Goal: Information Seeking & Learning: Understand process/instructions

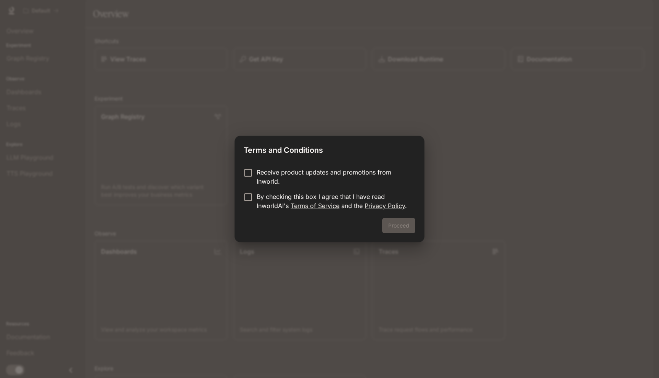
click at [270, 179] on p "Receive product updates and promotions from Inworld." at bounding box center [333, 177] width 153 height 18
click at [258, 177] on p "Receive product updates and promotions from Inworld." at bounding box center [333, 177] width 153 height 18
click at [397, 225] on button "Proceed" at bounding box center [398, 225] width 33 height 15
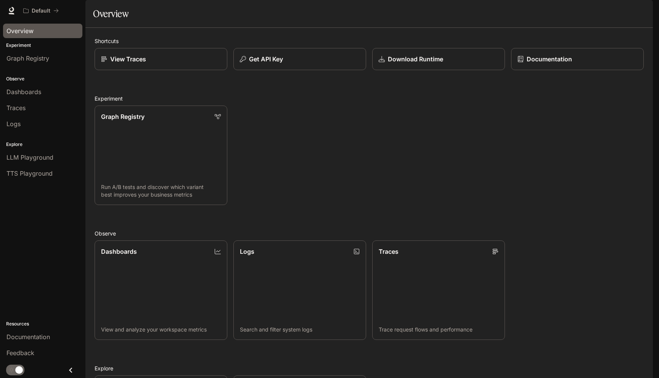
click at [50, 34] on div "Overview" at bounding box center [42, 30] width 72 height 9
click at [50, 342] on link "Documentation" at bounding box center [42, 337] width 79 height 14
